Goal: Information Seeking & Learning: Find specific page/section

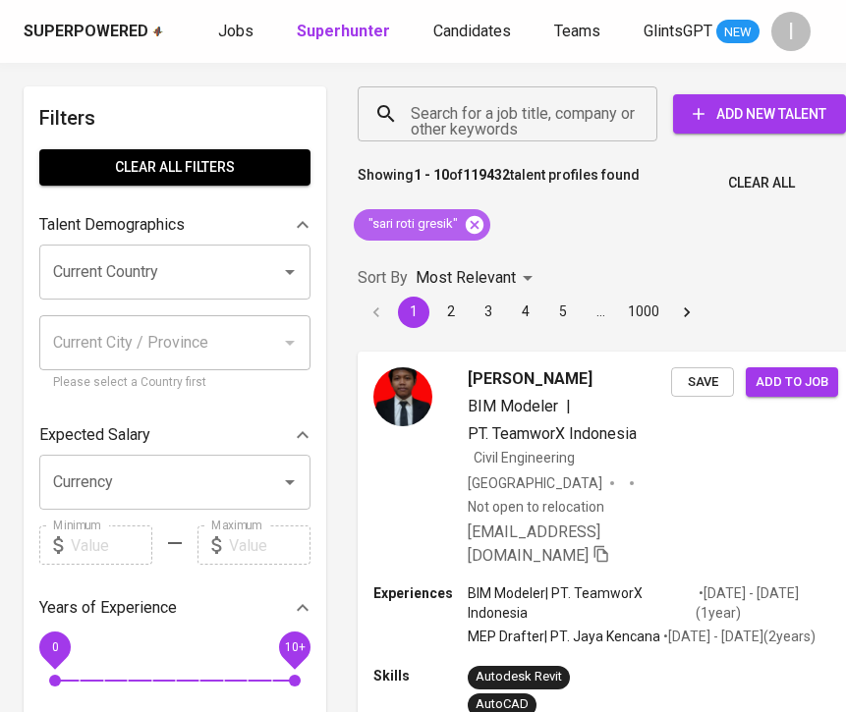
click at [465, 226] on icon at bounding box center [474, 224] width 18 height 18
click at [482, 102] on input "Search for a job title, company or other keywords" at bounding box center [512, 113] width 213 height 37
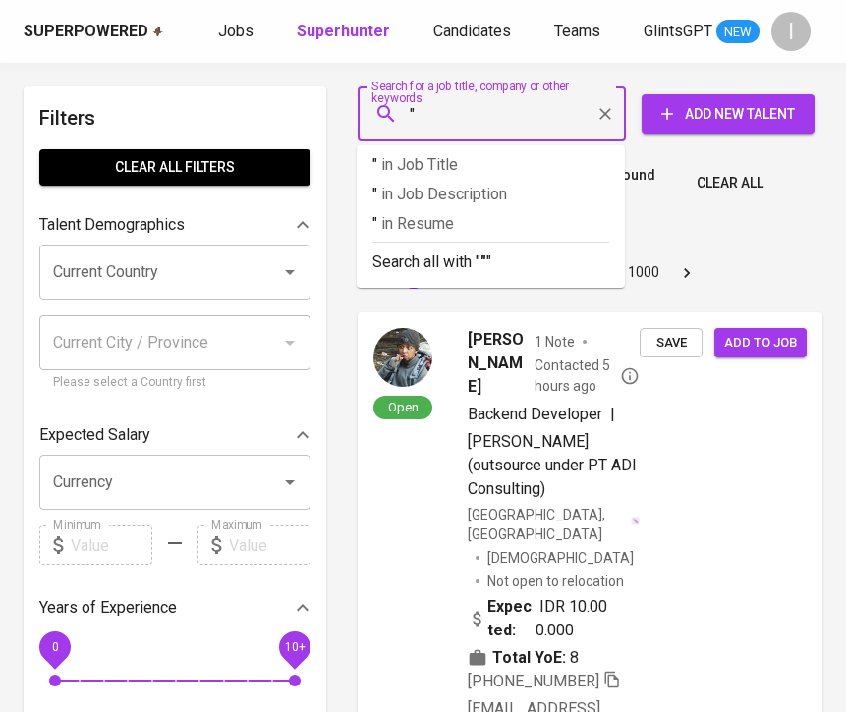
paste input "Balai Besar Wilayah [GEOGRAPHIC_DATA]"
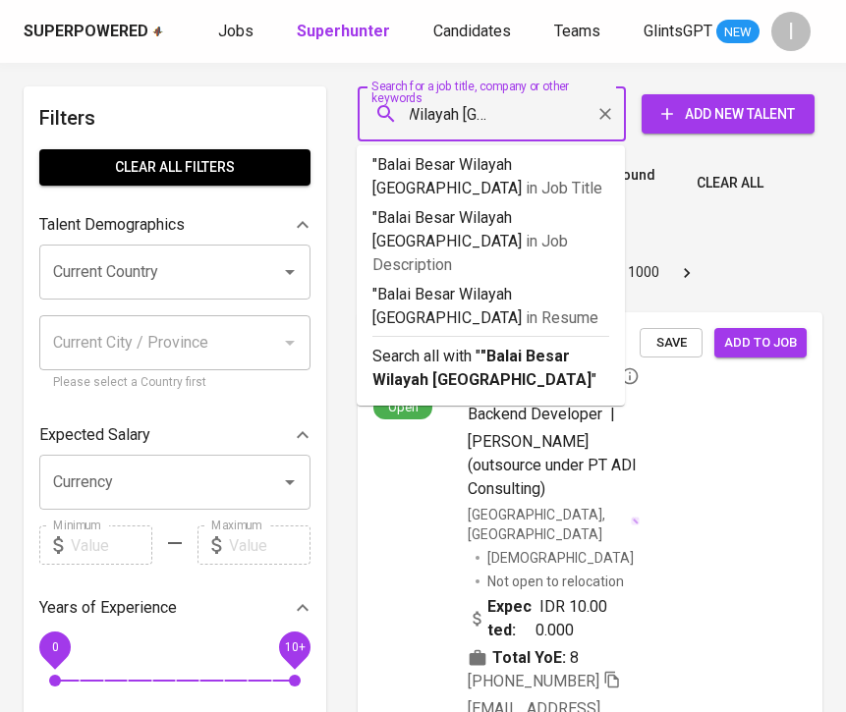
type input ""Balai Besar Wilayah [GEOGRAPHIC_DATA]""
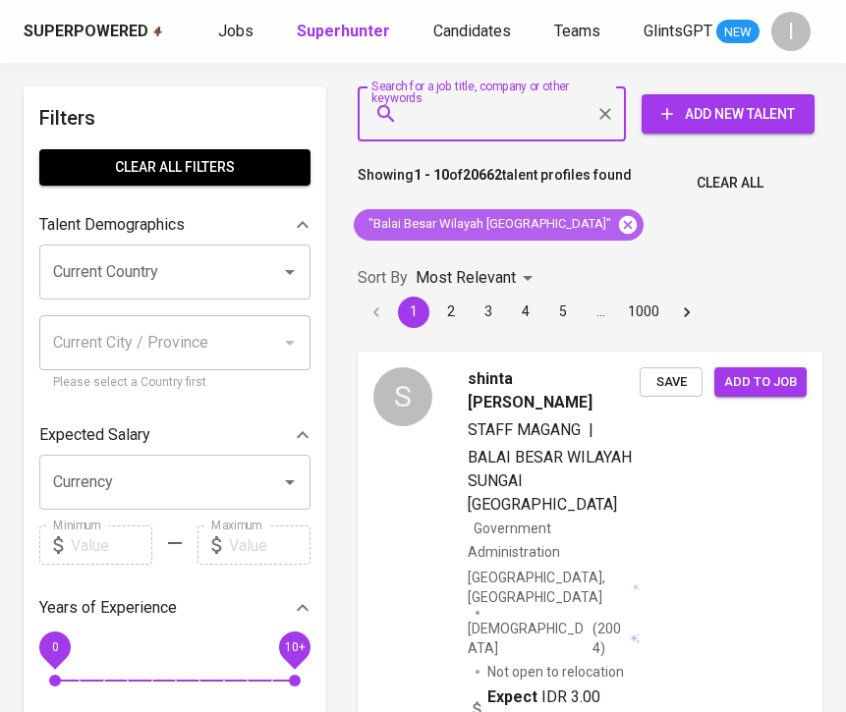
click at [619, 220] on icon at bounding box center [628, 224] width 18 height 18
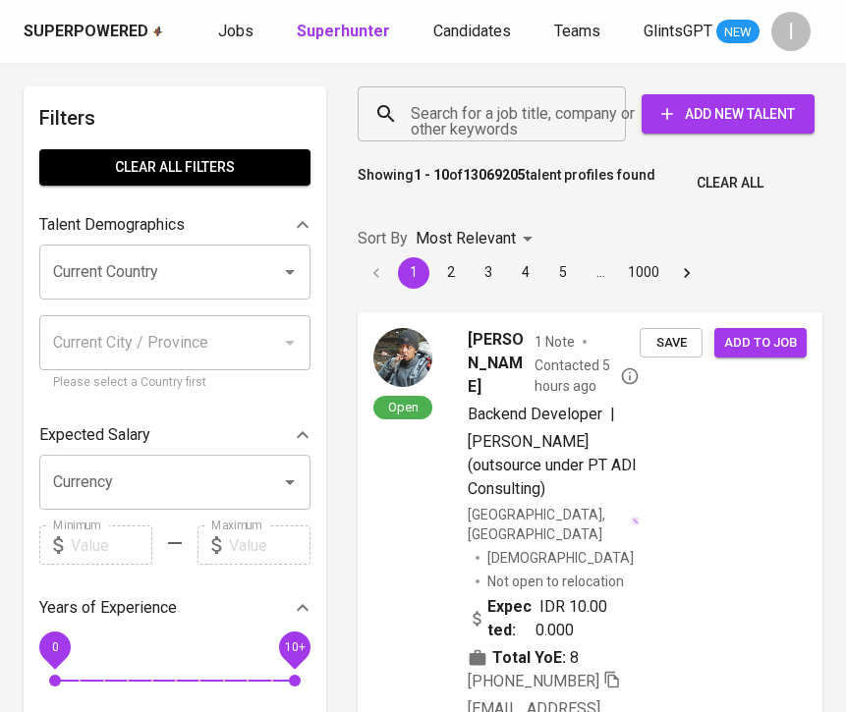
click at [473, 112] on input "Search for a job title, company or other keywords" at bounding box center [497, 113] width 182 height 37
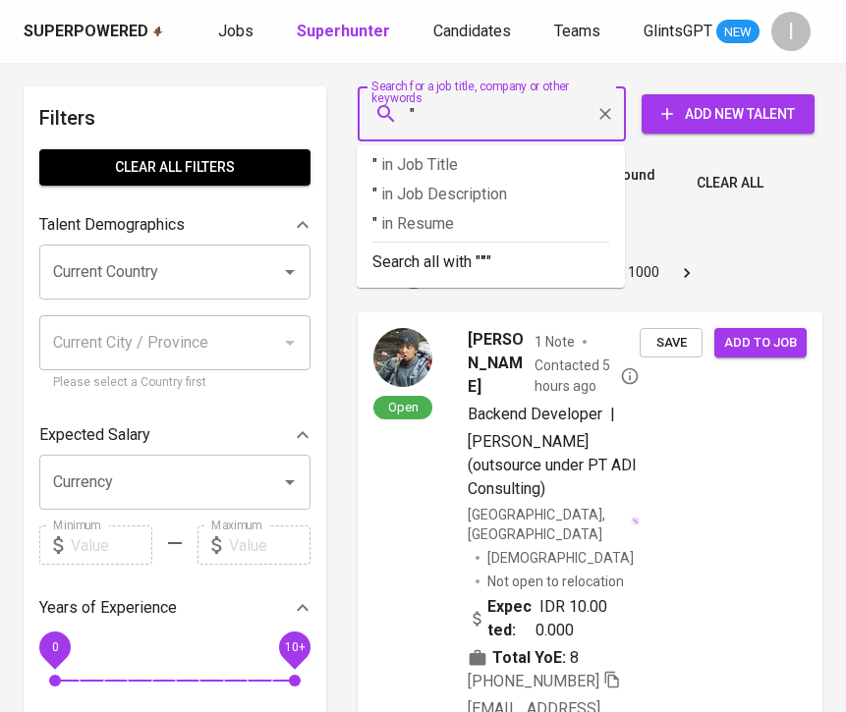
paste input "Balai Besar Wilayah Sungai Sumatera II"
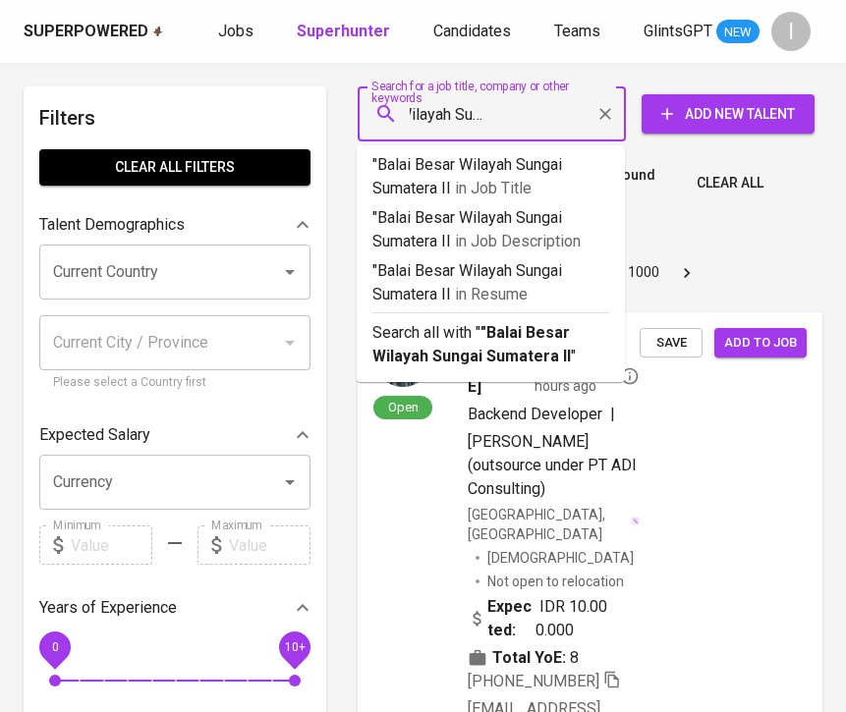
type input ""Balai Besar Wilayah Sungai Sumatera II""
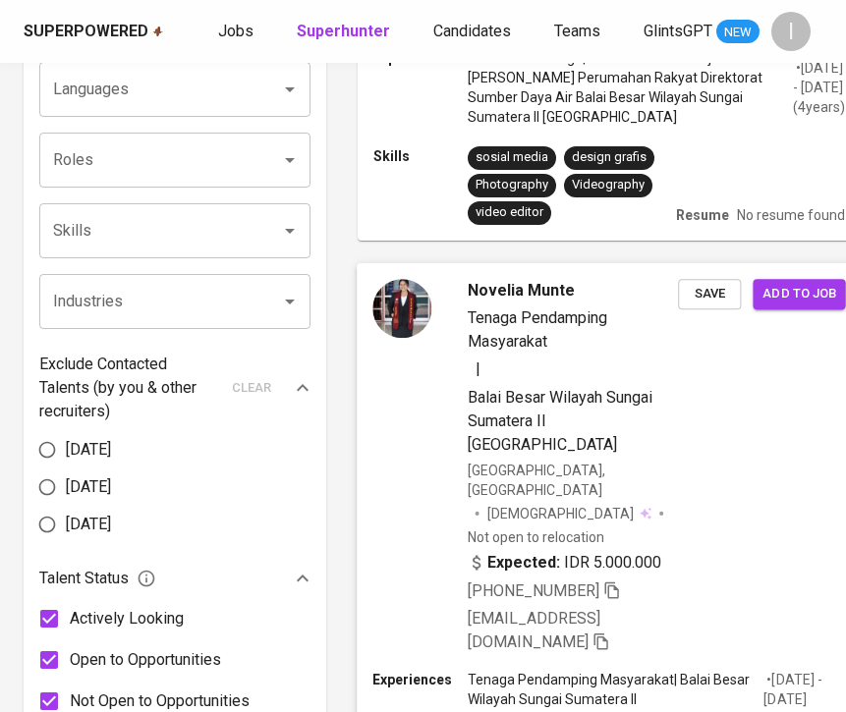
scroll to position [654, 0]
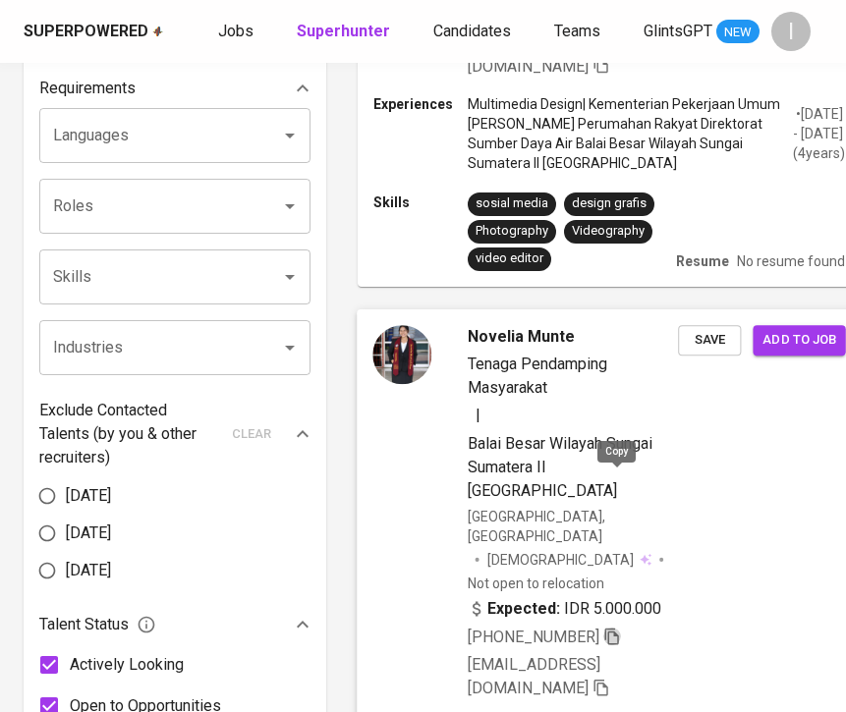
click at [613, 628] on icon "button" at bounding box center [611, 636] width 14 height 17
